Goal: Task Accomplishment & Management: Use online tool/utility

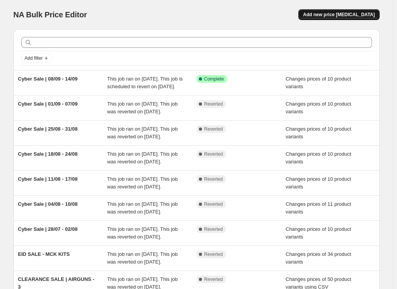
click at [342, 14] on span "Add new price [MEDICAL_DATA]" at bounding box center [339, 15] width 72 height 6
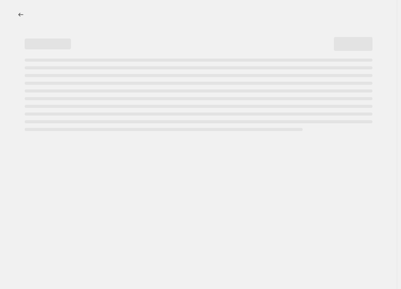
select select "percentage"
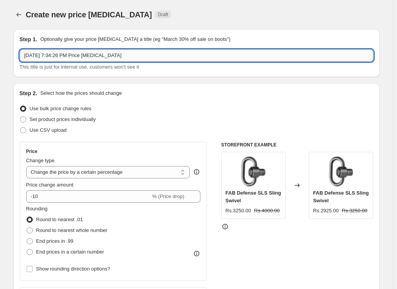
click at [128, 58] on input "[DATE] 7:34:26 PM Price [MEDICAL_DATA]" at bounding box center [197, 55] width 354 height 12
type input "Cyber Sale"
paste input "Cyber Sale"
click at [61, 52] on input "Cyber Sale" at bounding box center [197, 55] width 354 height 12
paste input "|"
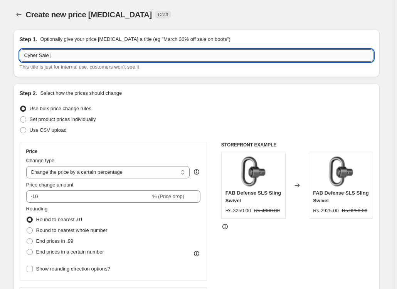
paste input "CYBER SALE | 15/09 - 21/09"
drag, startPoint x: 80, startPoint y: 56, endPoint x: 50, endPoint y: 56, distance: 29.7
click at [50, 56] on input "Cyber Sale | CYBER SALE | 15/09 - 21/09" at bounding box center [197, 55] width 354 height 12
type input "Cyber Sale | 15/09 - 21/09"
click at [39, 120] on span "Set product prices individually" at bounding box center [63, 119] width 66 height 6
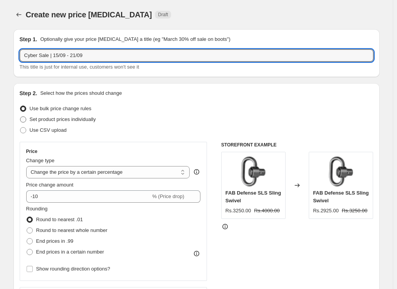
click at [20, 117] on input "Set product prices individually" at bounding box center [20, 116] width 0 height 0
radio input "true"
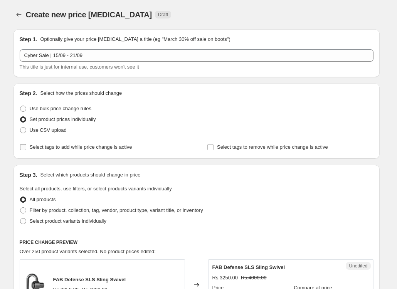
click at [38, 149] on span "Select tags to add while price change is active" at bounding box center [81, 147] width 103 height 6
click at [26, 149] on input "Select tags to add while price change is active" at bounding box center [23, 147] width 6 height 6
checkbox input "true"
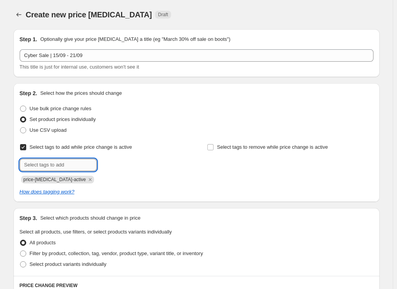
click at [93, 164] on input "text" at bounding box center [58, 165] width 77 height 12
type input "cybersale"
click at [117, 167] on span "cybersale" at bounding box center [123, 164] width 21 height 5
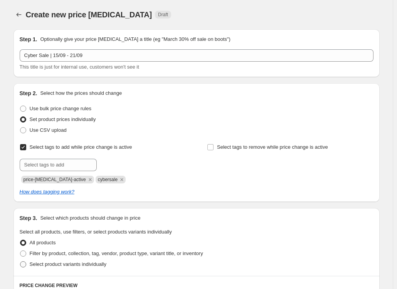
click at [26, 264] on span at bounding box center [23, 264] width 6 height 6
click at [20, 262] on input "Select product variants individually" at bounding box center [20, 261] width 0 height 0
radio input "true"
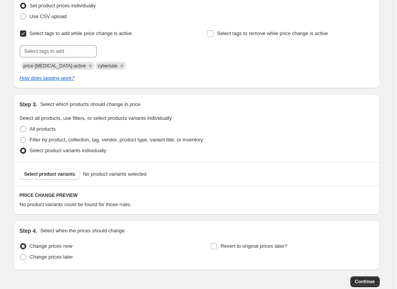
scroll to position [115, 0]
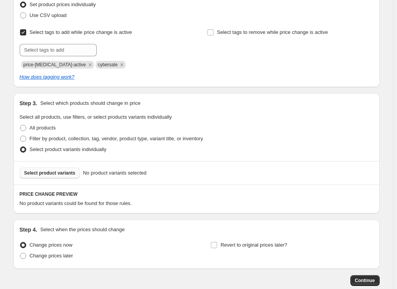
click at [51, 175] on span "Select product variants" at bounding box center [49, 173] width 51 height 6
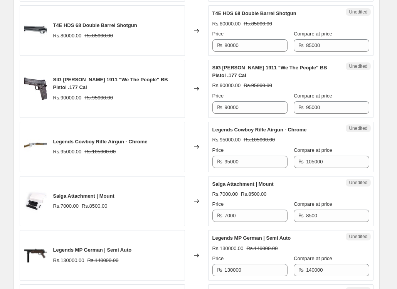
scroll to position [367, 0]
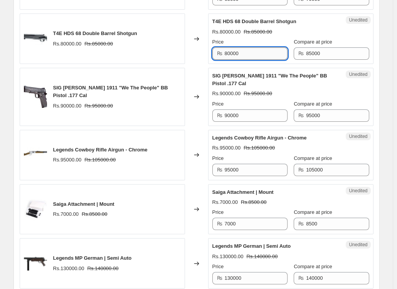
click at [241, 52] on input "80000" at bounding box center [256, 53] width 63 height 12
click at [232, 53] on input "80000" at bounding box center [256, 53] width 63 height 12
type input "73000"
click at [229, 114] on input "90000" at bounding box center [256, 115] width 63 height 12
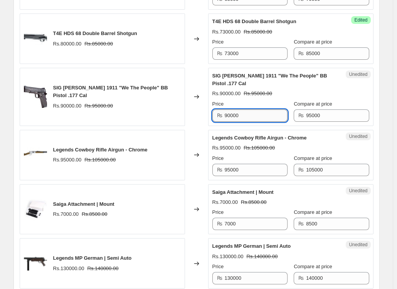
click at [229, 114] on input "90000" at bounding box center [256, 115] width 63 height 12
type input "80000"
click at [230, 171] on input "95000" at bounding box center [256, 170] width 63 height 12
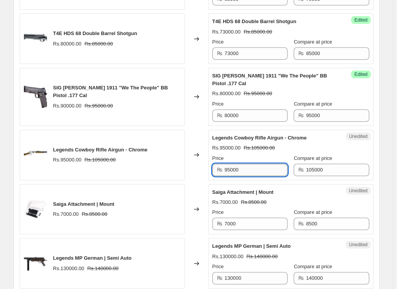
click at [230, 171] on input "95000" at bounding box center [256, 170] width 63 height 12
type input "85000"
click at [231, 222] on input "7000" at bounding box center [256, 224] width 63 height 12
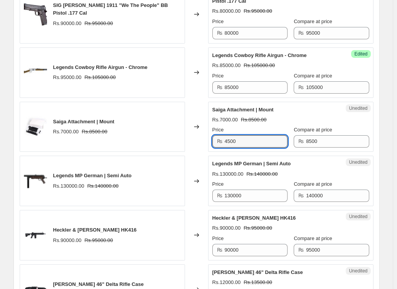
scroll to position [452, 0]
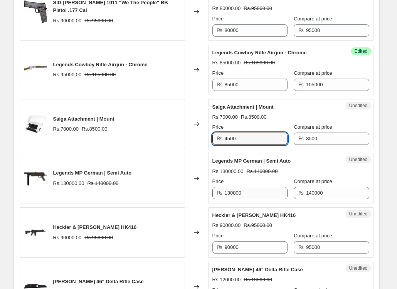
type input "4500"
click at [227, 189] on input "130000" at bounding box center [256, 193] width 63 height 12
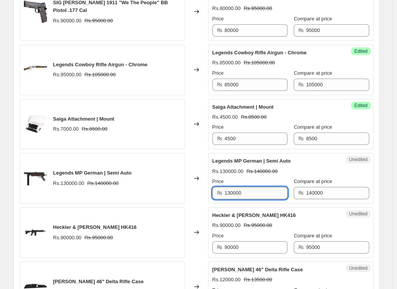
click at [227, 189] on input "130000" at bounding box center [256, 193] width 63 height 12
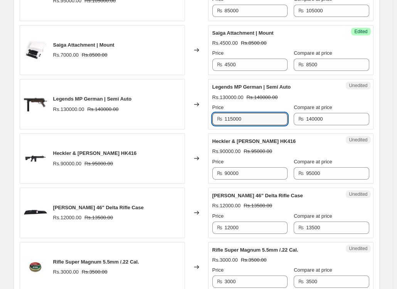
scroll to position [532, 0]
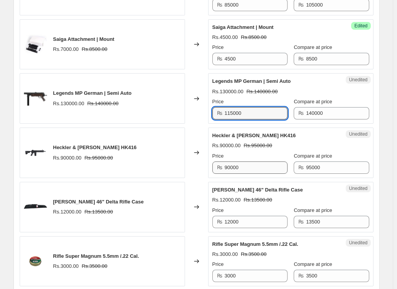
type input "115000"
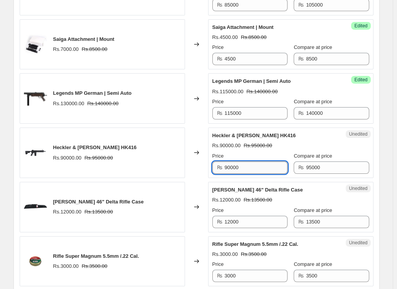
click at [239, 169] on input "90000" at bounding box center [256, 168] width 63 height 12
click at [233, 168] on input "90000" at bounding box center [256, 168] width 63 height 12
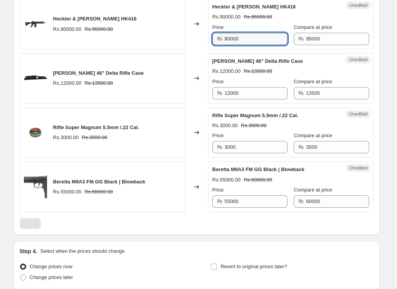
scroll to position [648, 0]
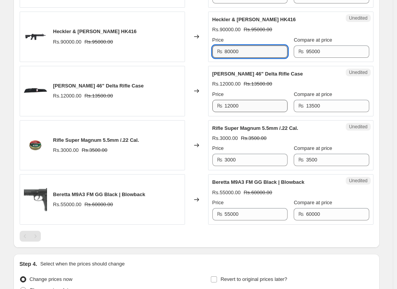
type input "80000"
click at [236, 106] on input "12000" at bounding box center [256, 106] width 63 height 12
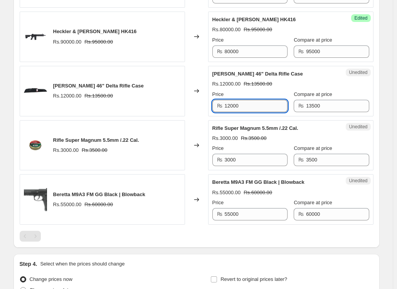
click at [236, 106] on input "12000" at bounding box center [256, 106] width 63 height 12
type input "9000"
click at [245, 158] on input "3000" at bounding box center [256, 160] width 63 height 12
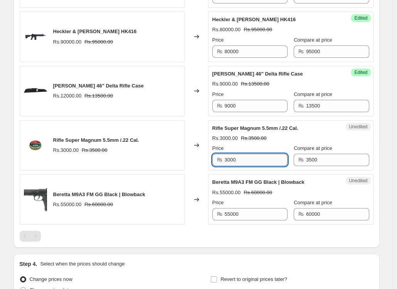
click at [229, 162] on input "3000" at bounding box center [256, 160] width 63 height 12
type input "2500"
click at [231, 215] on input "55000" at bounding box center [256, 214] width 63 height 12
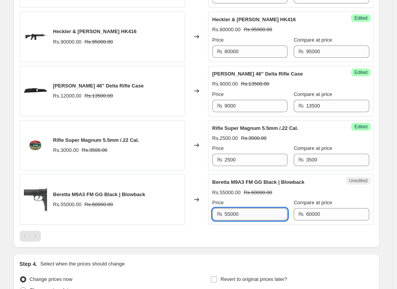
click at [231, 215] on input "55000" at bounding box center [256, 214] width 63 height 12
click at [230, 105] on input "9000" at bounding box center [256, 106] width 63 height 12
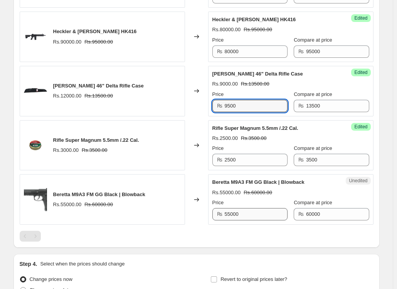
type input "9500"
click at [233, 214] on input "55000" at bounding box center [256, 214] width 63 height 12
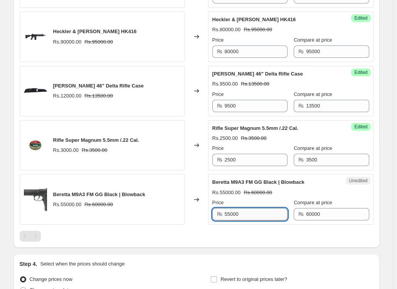
click at [233, 214] on input "55000" at bounding box center [256, 214] width 63 height 12
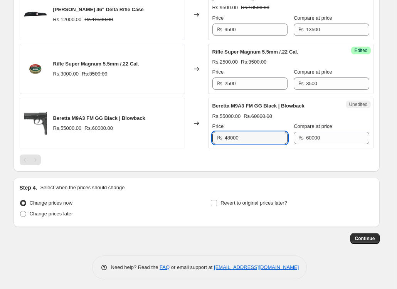
scroll to position [726, 0]
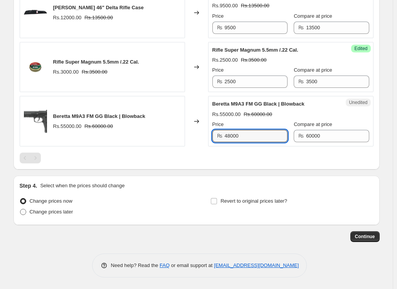
type input "48000"
click at [40, 209] on span "Change prices later" at bounding box center [52, 212] width 44 height 6
click at [20, 209] on input "Change prices later" at bounding box center [20, 209] width 0 height 0
radio input "true"
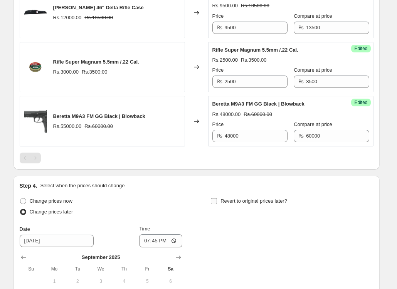
click at [221, 199] on label "Revert to original prices later?" at bounding box center [248, 201] width 77 height 11
click at [217, 199] on input "Revert to original prices later?" at bounding box center [214, 201] width 6 height 6
checkbox input "true"
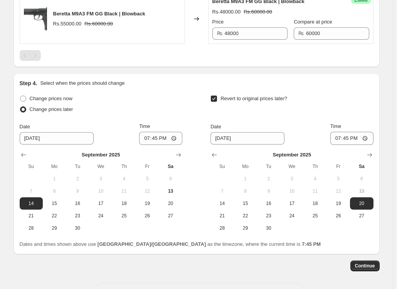
scroll to position [838, 0]
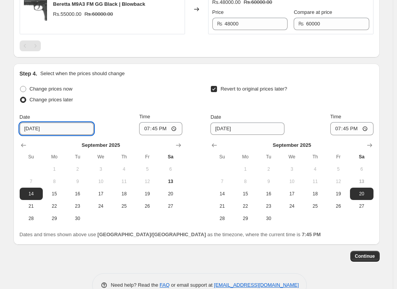
click at [35, 129] on input "[DATE]" at bounding box center [57, 129] width 74 height 12
type input "[DATE]"
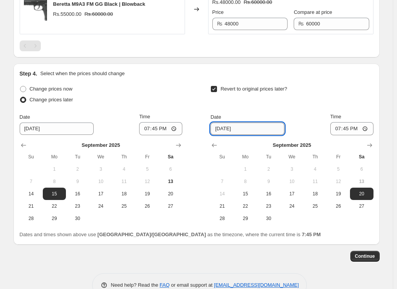
click at [227, 130] on input "[DATE]" at bounding box center [247, 129] width 74 height 12
click at [226, 205] on span "21" at bounding box center [222, 206] width 17 height 6
type input "[DATE]"
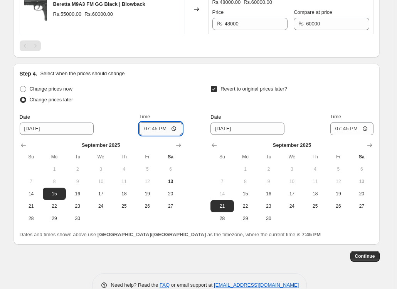
click at [147, 127] on input "19:45" at bounding box center [160, 128] width 43 height 13
type input "00:00"
click at [341, 128] on input "19:45" at bounding box center [351, 128] width 43 height 13
type input "23:59"
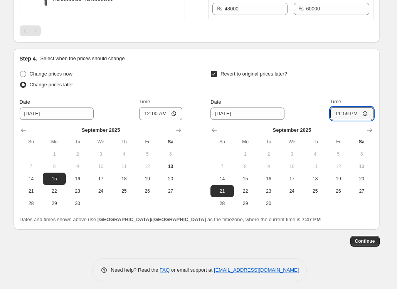
scroll to position [858, 0]
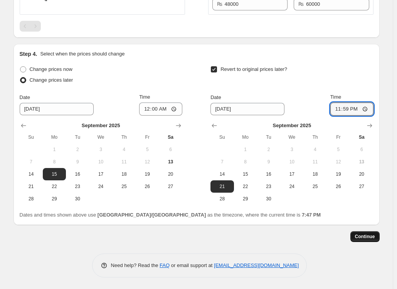
click at [364, 233] on button "Continue" at bounding box center [364, 236] width 29 height 11
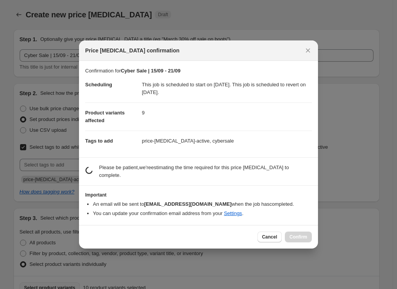
scroll to position [0, 0]
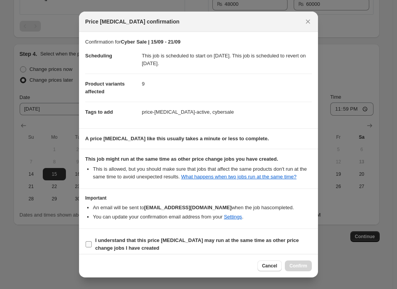
click at [109, 246] on b "I understand that this price [MEDICAL_DATA] may run at the same time as other p…" at bounding box center [197, 243] width 204 height 13
click at [92, 246] on input "I understand that this price [MEDICAL_DATA] may run at the same time as other p…" at bounding box center [89, 244] width 6 height 6
checkbox input "true"
click at [296, 261] on button "Confirm" at bounding box center [298, 266] width 27 height 11
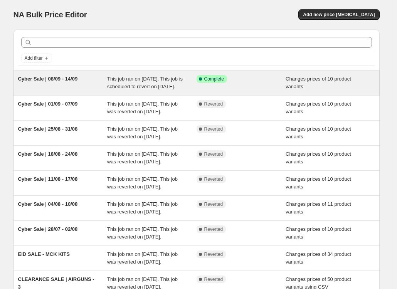
click at [59, 79] on span "Cyber Sale | 08/09 - 14/09" at bounding box center [48, 79] width 60 height 6
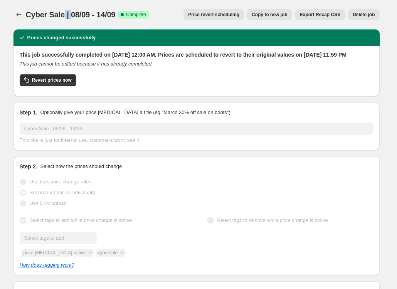
drag, startPoint x: 65, startPoint y: 13, endPoint x: 71, endPoint y: 13, distance: 5.8
click at [71, 13] on span "Cyber Sale | 08/09 - 14/09" at bounding box center [71, 14] width 90 height 8
copy span "|"
